Goal: Find specific page/section: Find specific page/section

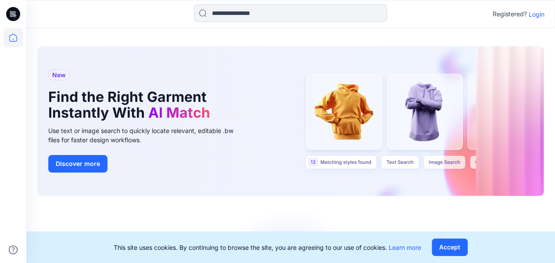
click at [530, 12] on p "Login" at bounding box center [537, 14] width 16 height 9
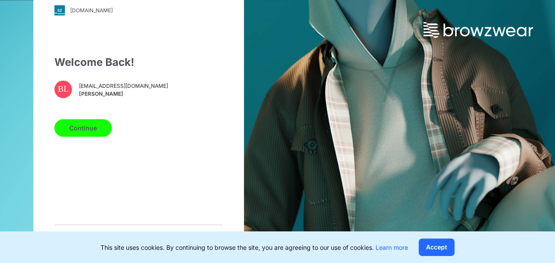
click at [76, 125] on button "Continue" at bounding box center [83, 128] width 58 height 18
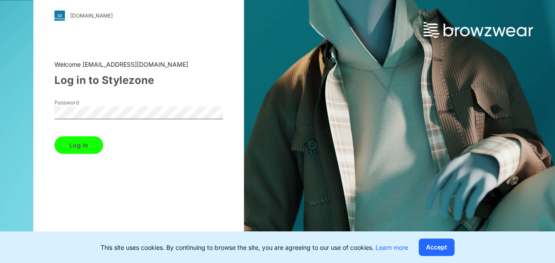
click at [83, 147] on button "Log in" at bounding box center [78, 145] width 49 height 18
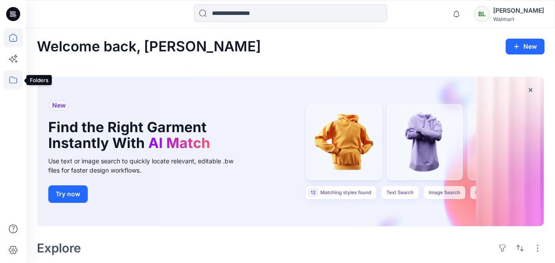
click at [17, 77] on icon at bounding box center [13, 79] width 19 height 19
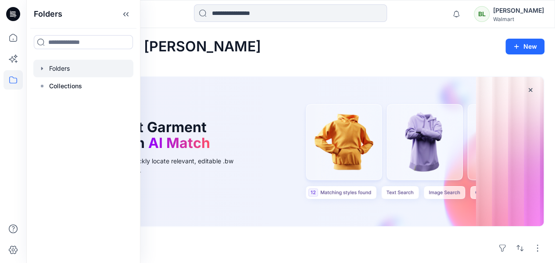
click at [72, 76] on div at bounding box center [83, 69] width 100 height 18
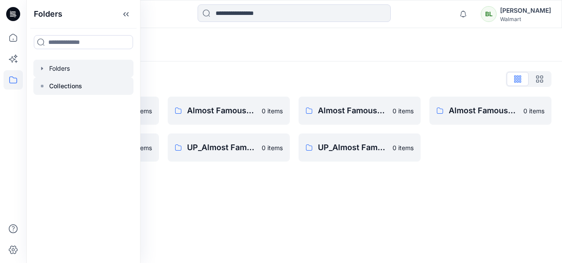
click at [68, 87] on p "Collections" at bounding box center [65, 86] width 33 height 11
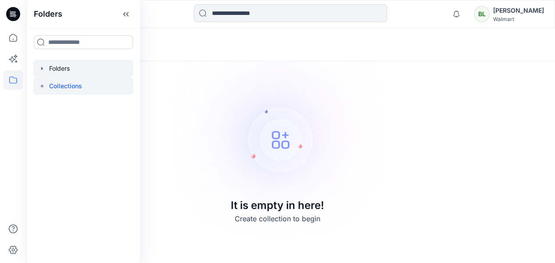
click at [79, 74] on div at bounding box center [83, 69] width 100 height 18
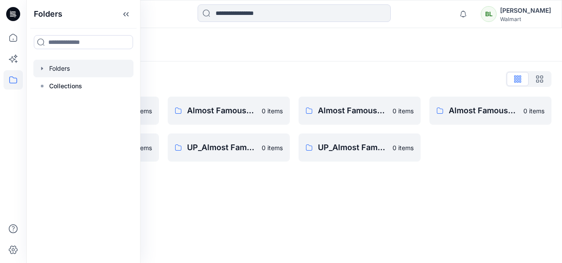
click at [267, 79] on div "Folders List" at bounding box center [294, 79] width 514 height 14
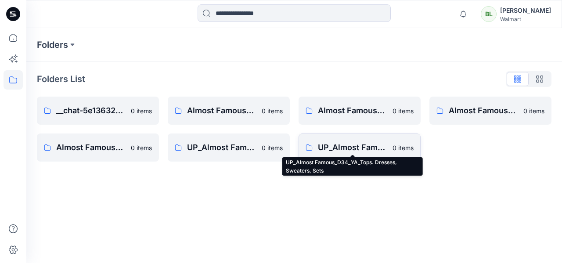
click at [325, 141] on p "UP_Almost Famous_D34_YA_Tops. Dresses, Sweaters, Sets" at bounding box center [352, 147] width 69 height 12
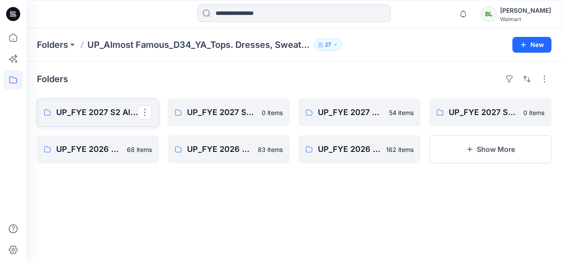
click at [123, 113] on p "UP_FYE 2027 S2 Almost Famous YA Tops, Dresses, Sweaters, Sets" at bounding box center [97, 112] width 82 height 12
